Goal: Task Accomplishment & Management: Manage account settings

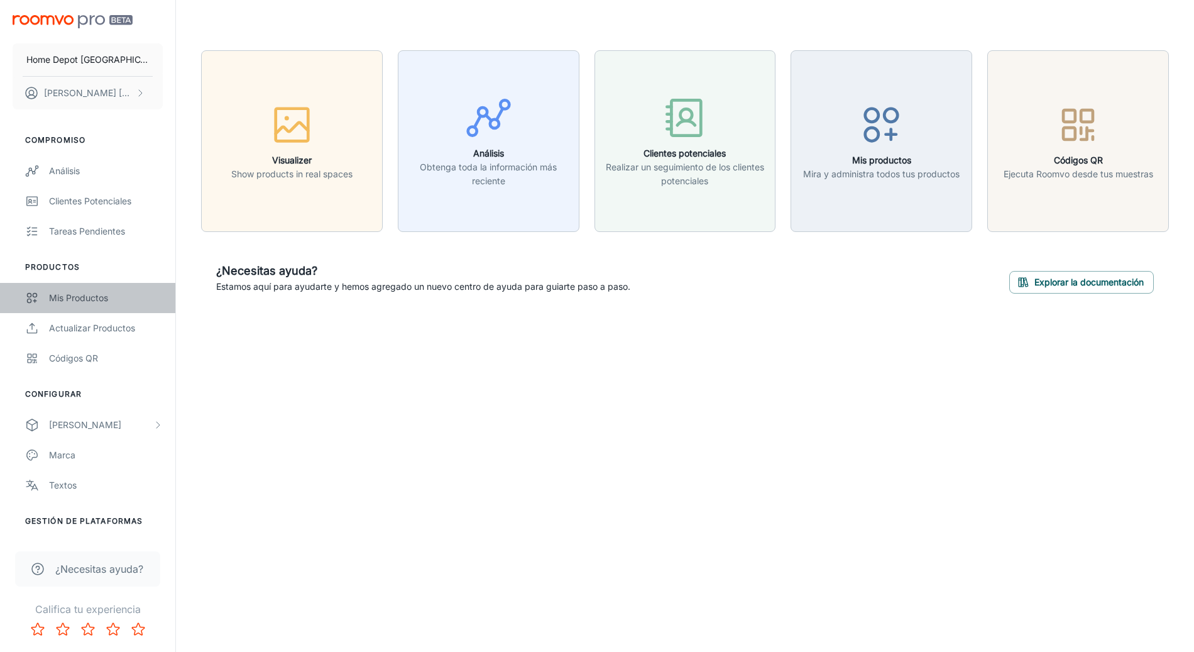
click at [78, 293] on div "Mis productos" at bounding box center [106, 298] width 114 height 14
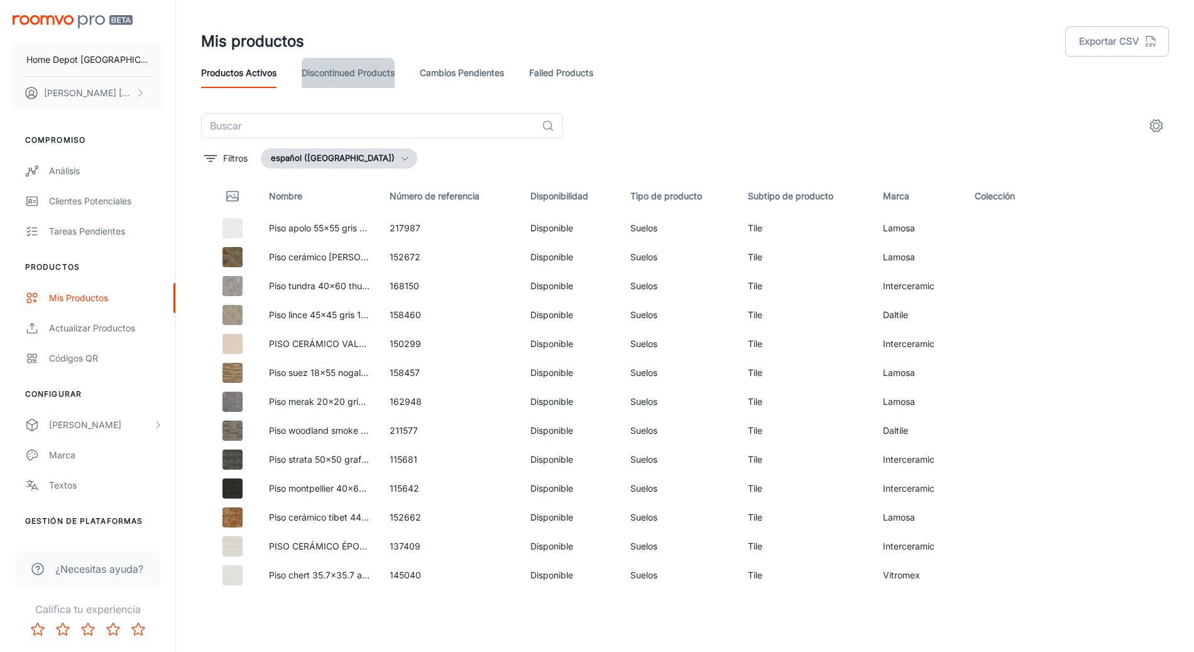
click at [345, 79] on link "Discontinued Products" at bounding box center [348, 73] width 93 height 30
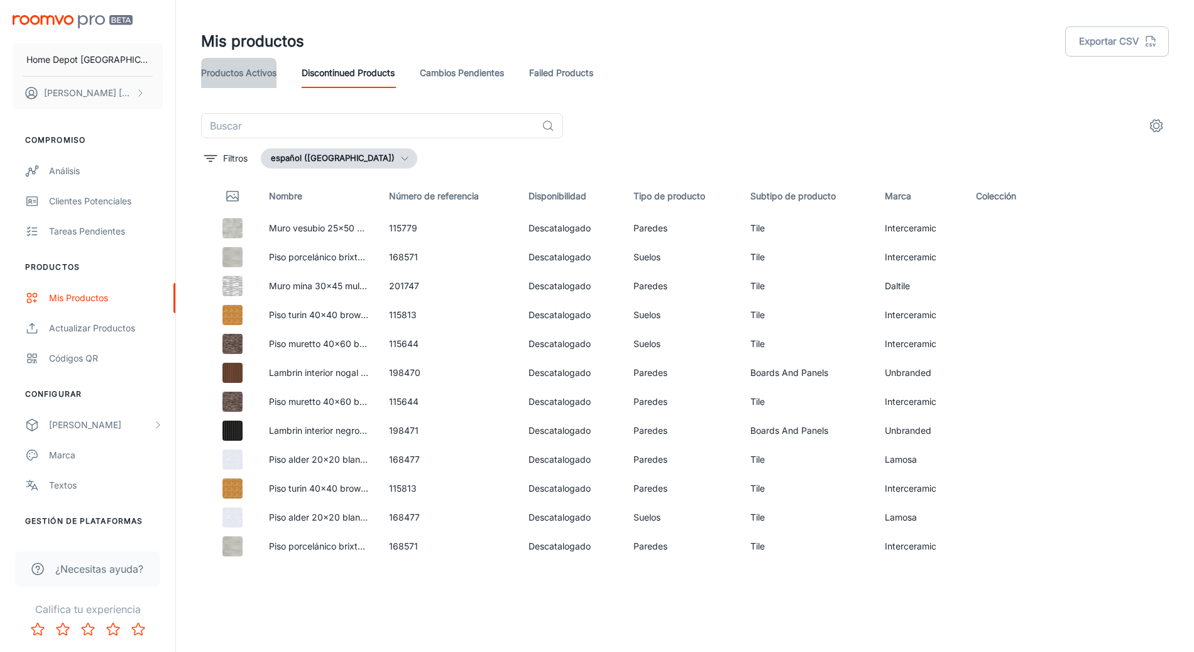
click at [223, 72] on link "Productos activos" at bounding box center [238, 73] width 75 height 30
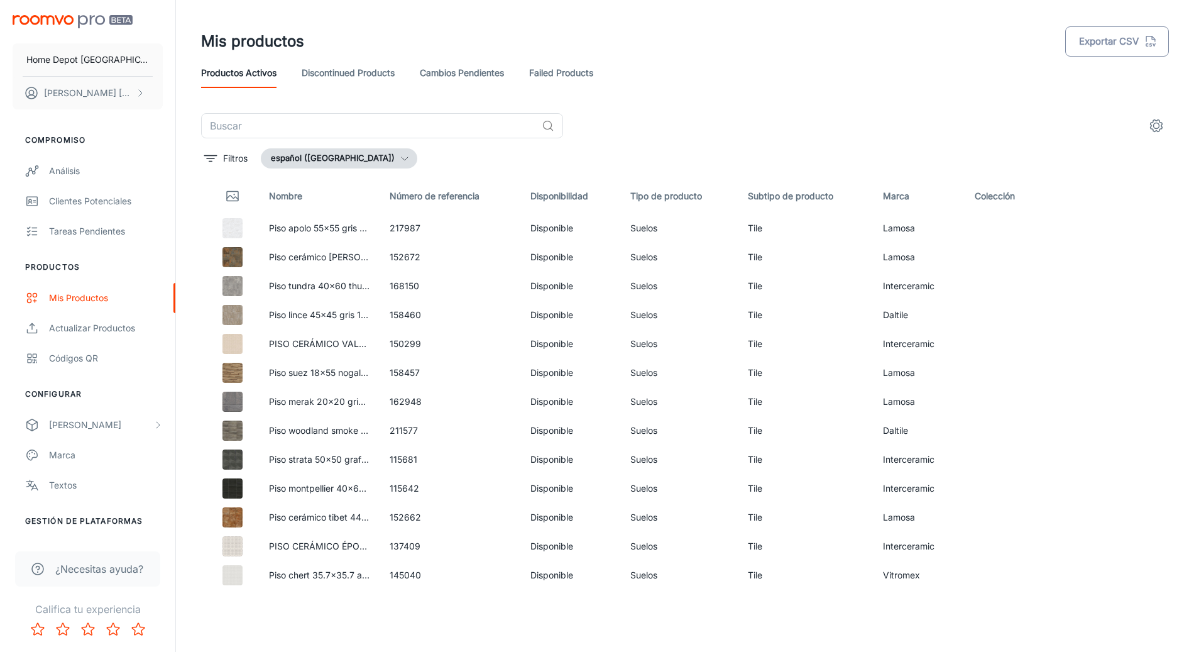
click at [1118, 33] on button "Exportar CSV" at bounding box center [1117, 41] width 104 height 30
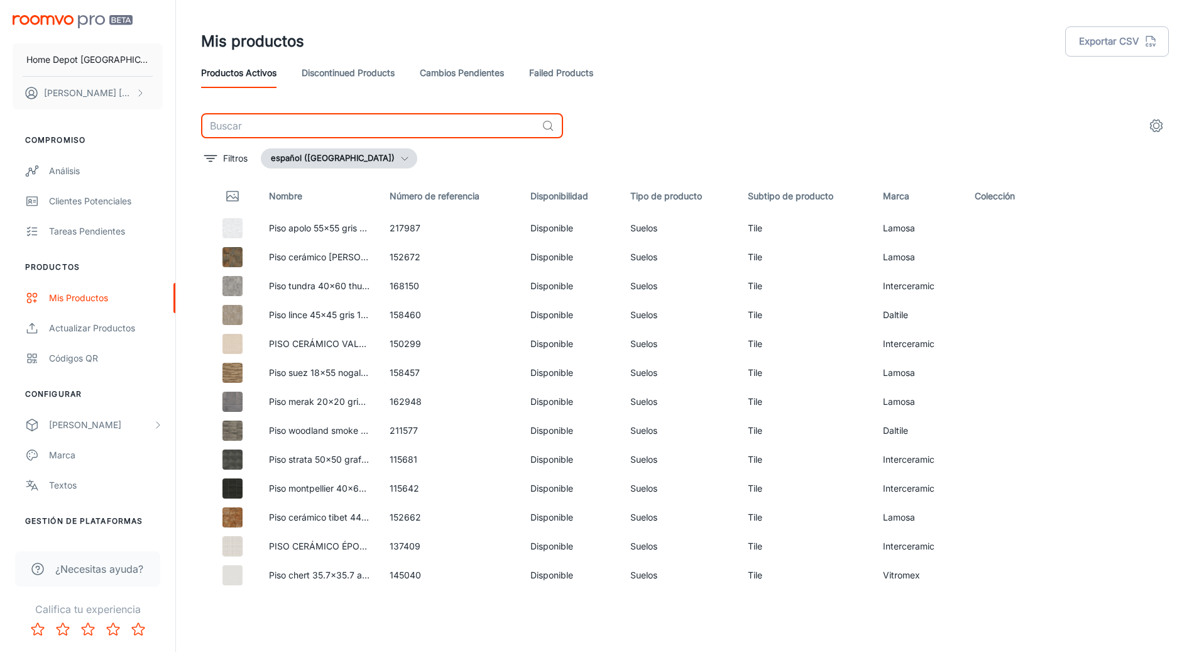
click at [418, 123] on input "text" at bounding box center [369, 125] width 336 height 25
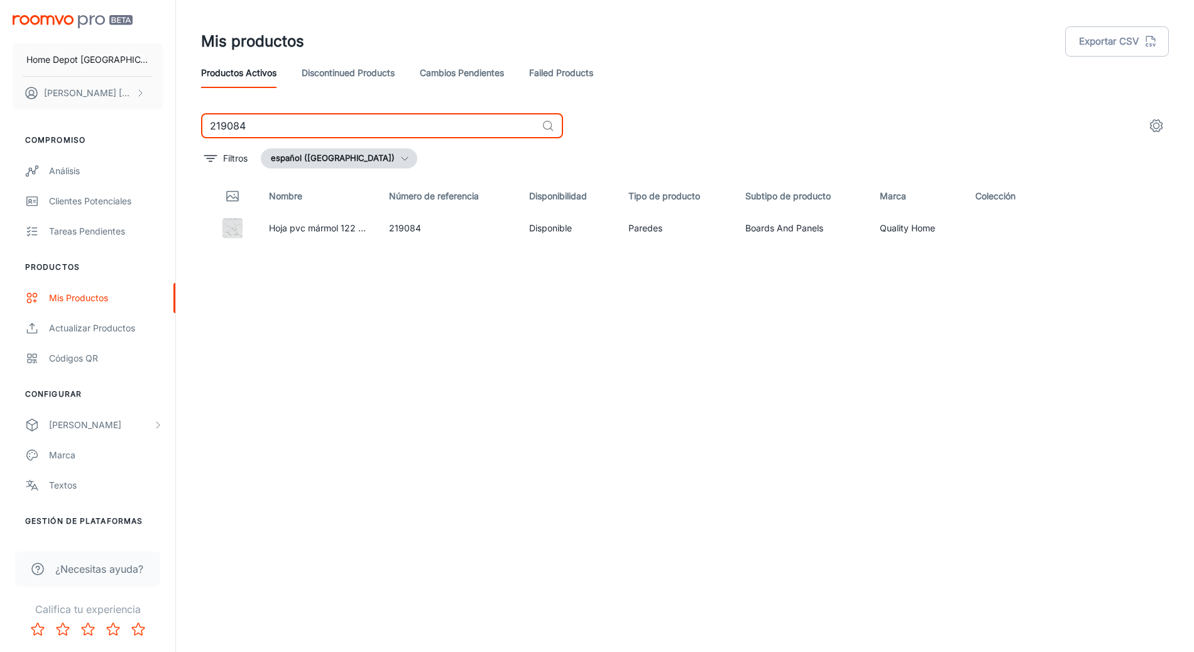
type input "219084"
click at [479, 123] on input "219084" at bounding box center [369, 125] width 336 height 25
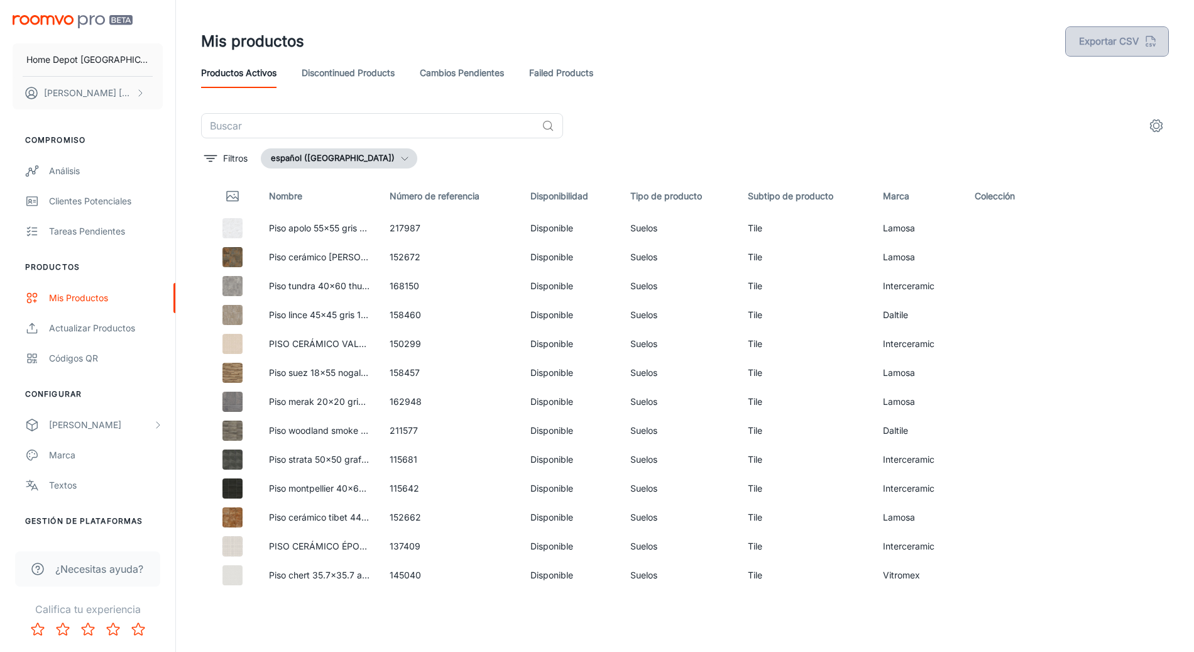
click at [1111, 46] on button "Exportar CSV" at bounding box center [1117, 41] width 104 height 30
click at [1164, 72] on line "button" at bounding box center [1165, 74] width 9 height 9
